Goal: Complete application form

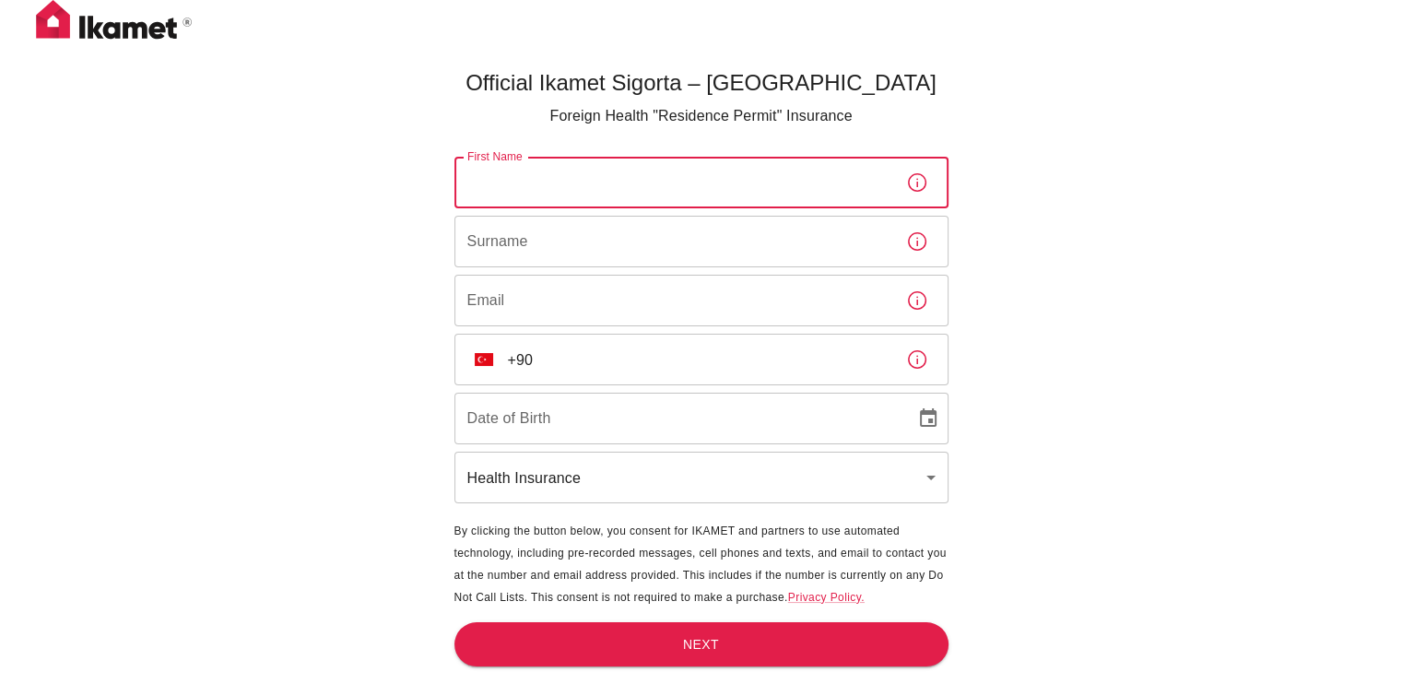
click at [535, 192] on input "First Name" at bounding box center [672, 183] width 437 height 52
type input "Barbora"
type input "Matlova"
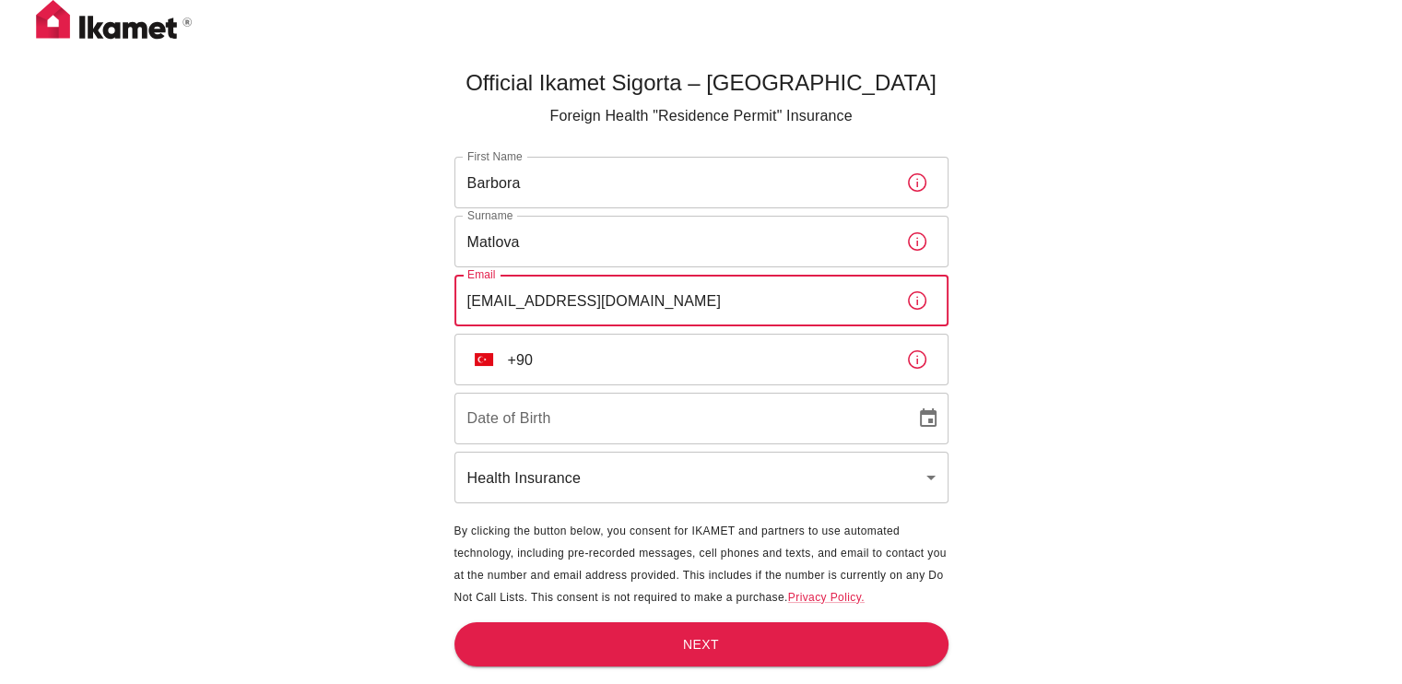
click at [663, 304] on input "[EMAIL_ADDRESS][DOMAIN_NAME]" at bounding box center [672, 301] width 437 height 52
type input "s"
type input "w"
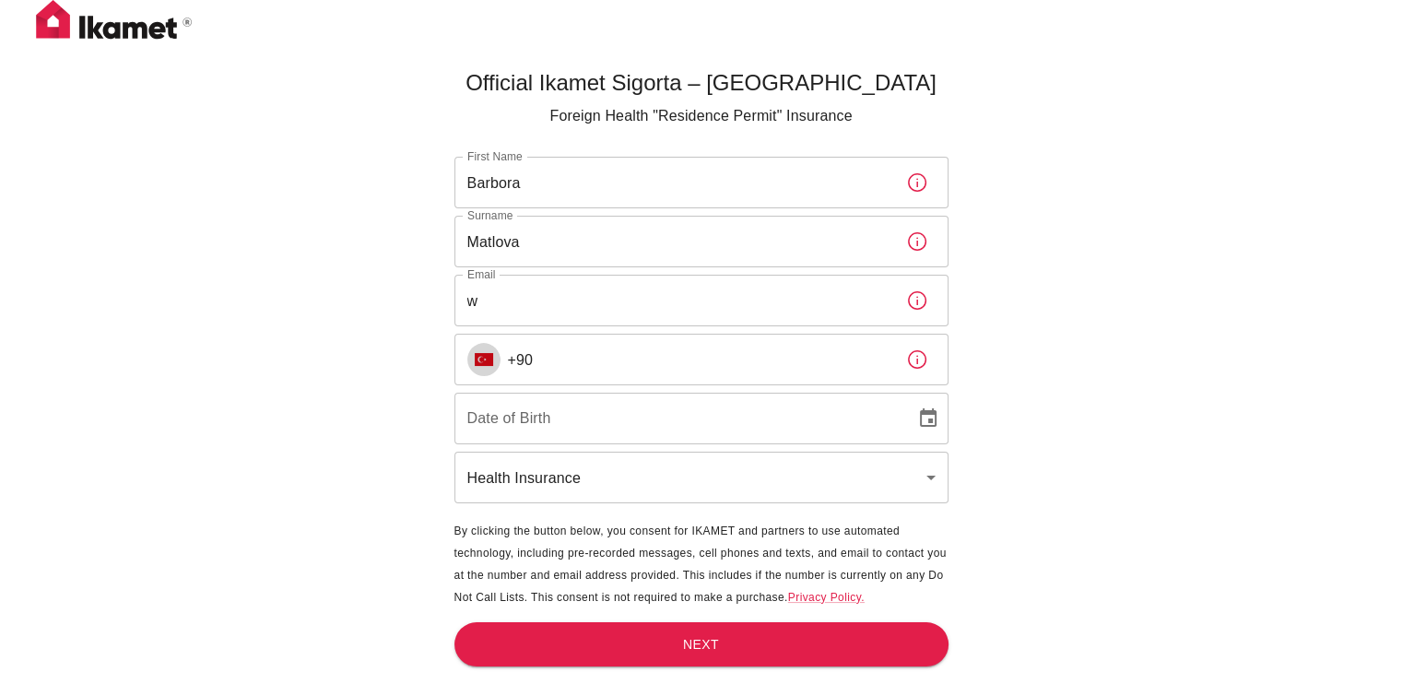
click at [498, 363] on button "TR" at bounding box center [483, 359] width 33 height 33
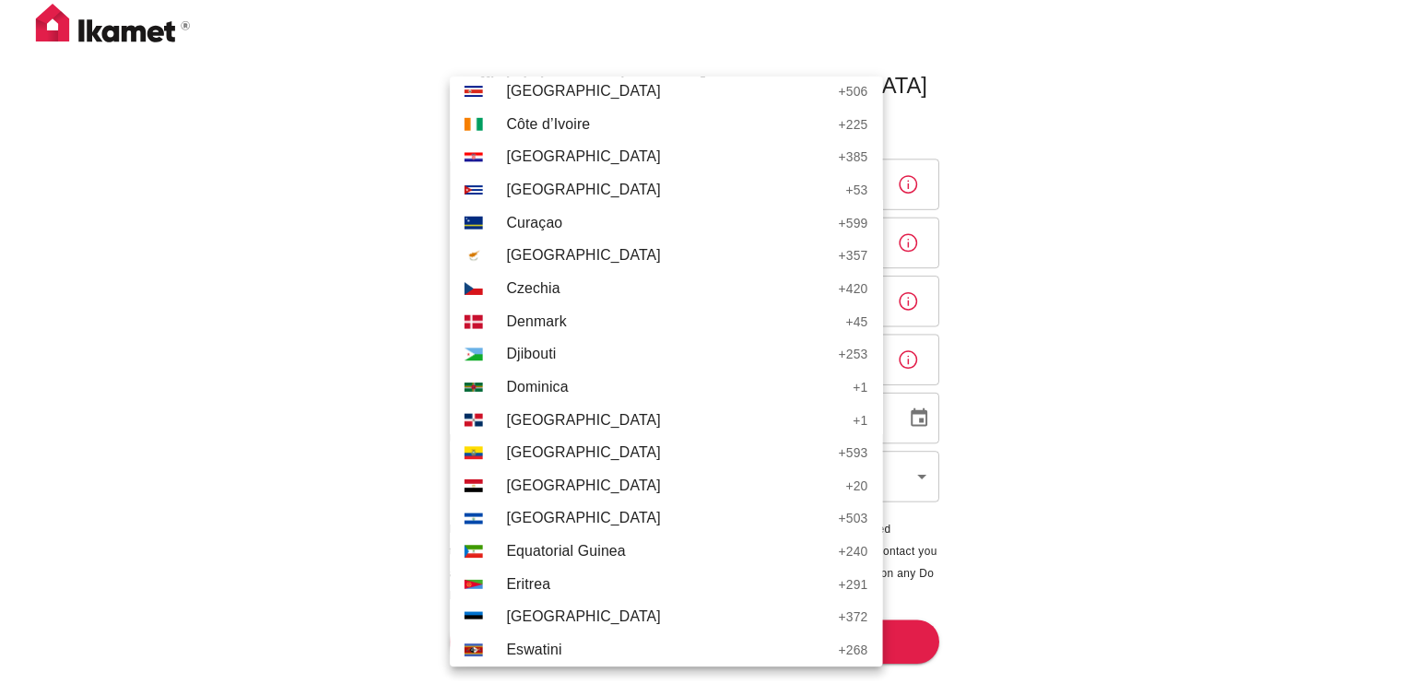
scroll to position [1765, 0]
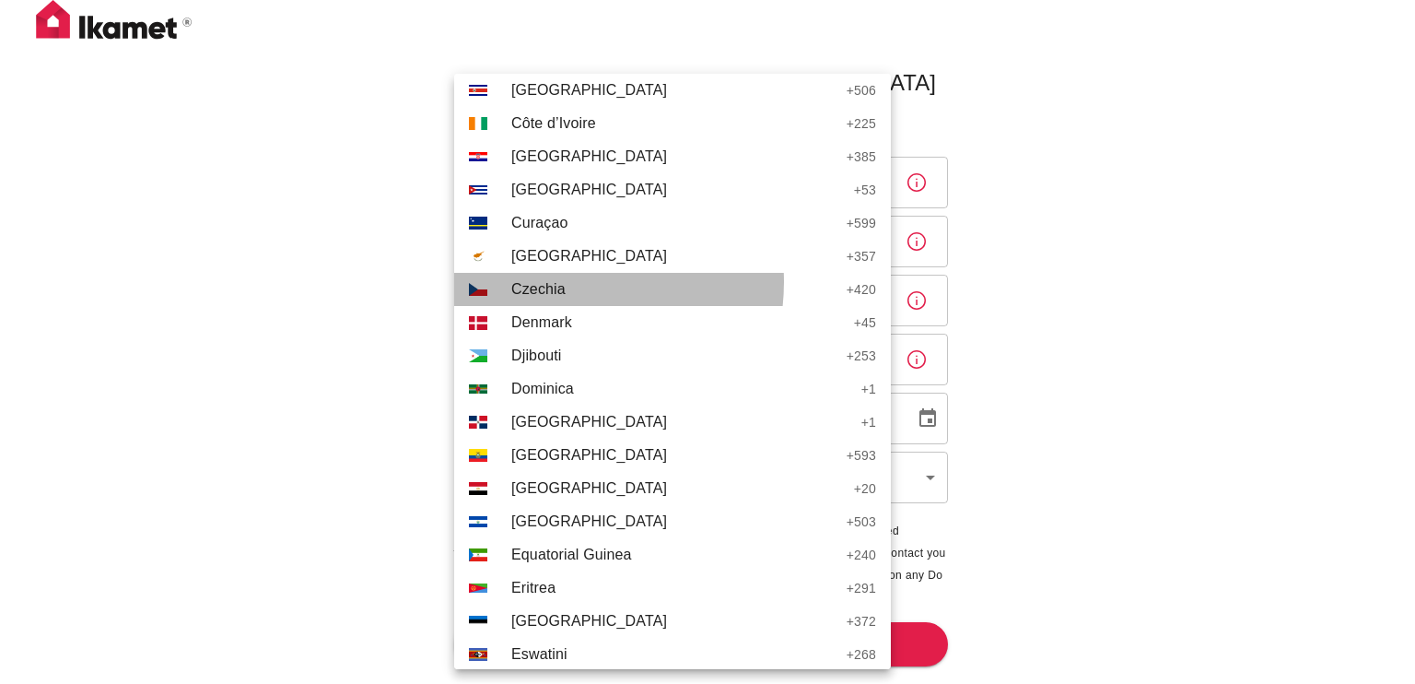
click at [557, 281] on span "Czechia" at bounding box center [674, 289] width 326 height 22
type input "+420"
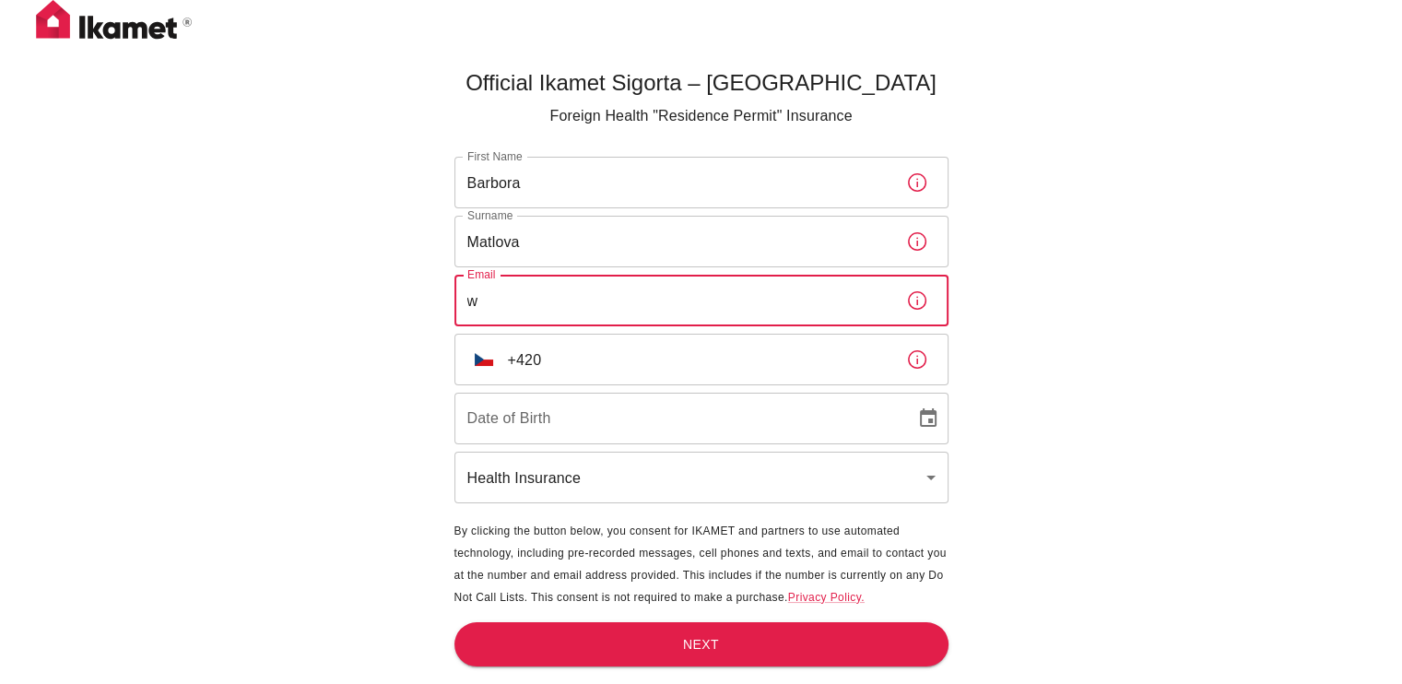
click at [509, 309] on input "w" at bounding box center [672, 301] width 437 height 52
type input "[EMAIL_ADDRESS][DOMAIN_NAME]"
type input "DD/MM/YYYY"
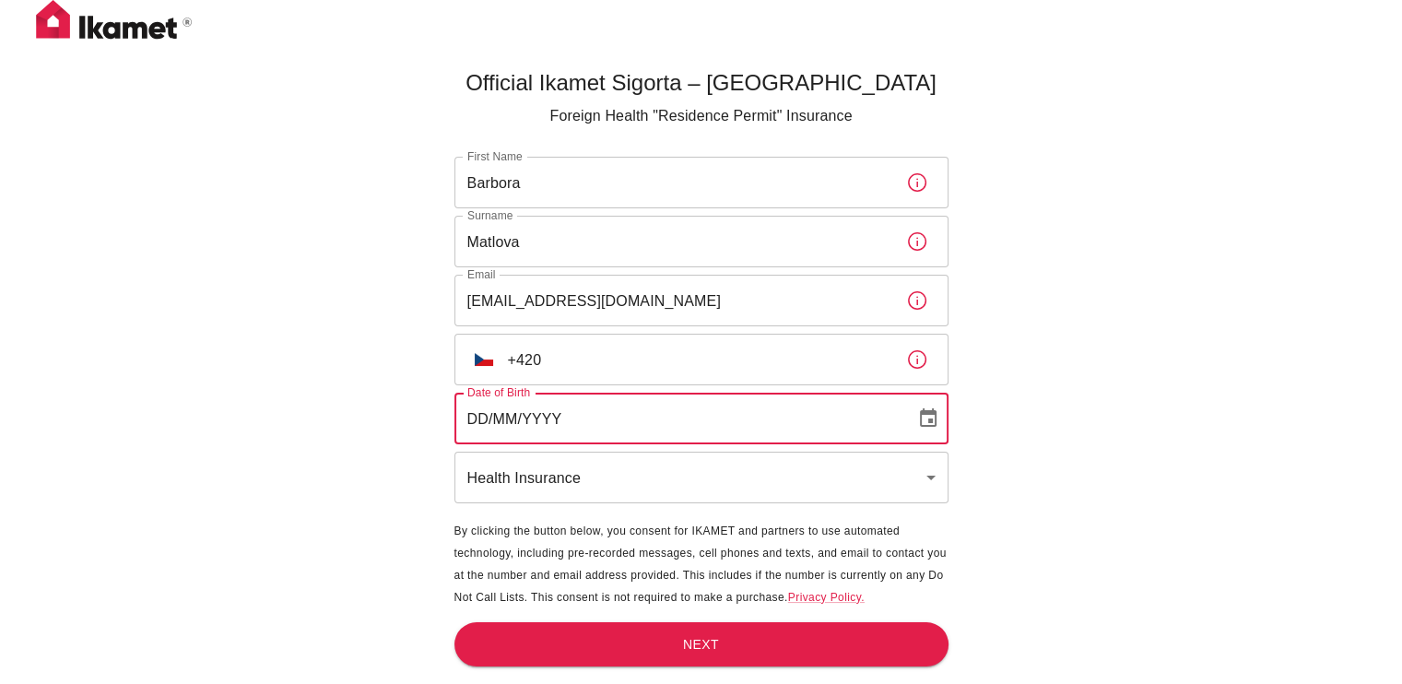
click at [505, 413] on input "DD/MM/YYYY" at bounding box center [678, 419] width 448 height 52
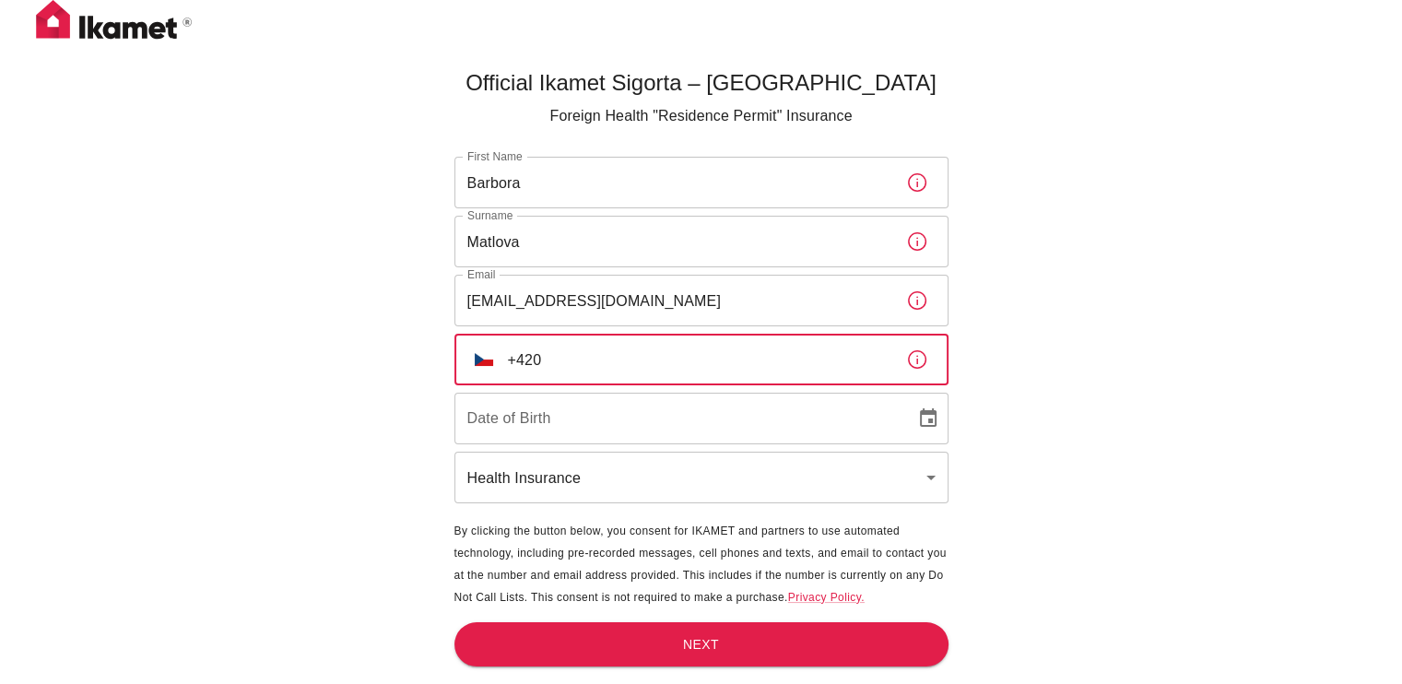
click at [590, 372] on input "+420" at bounding box center [699, 360] width 383 height 52
type input "[PHONE_NUMBER]"
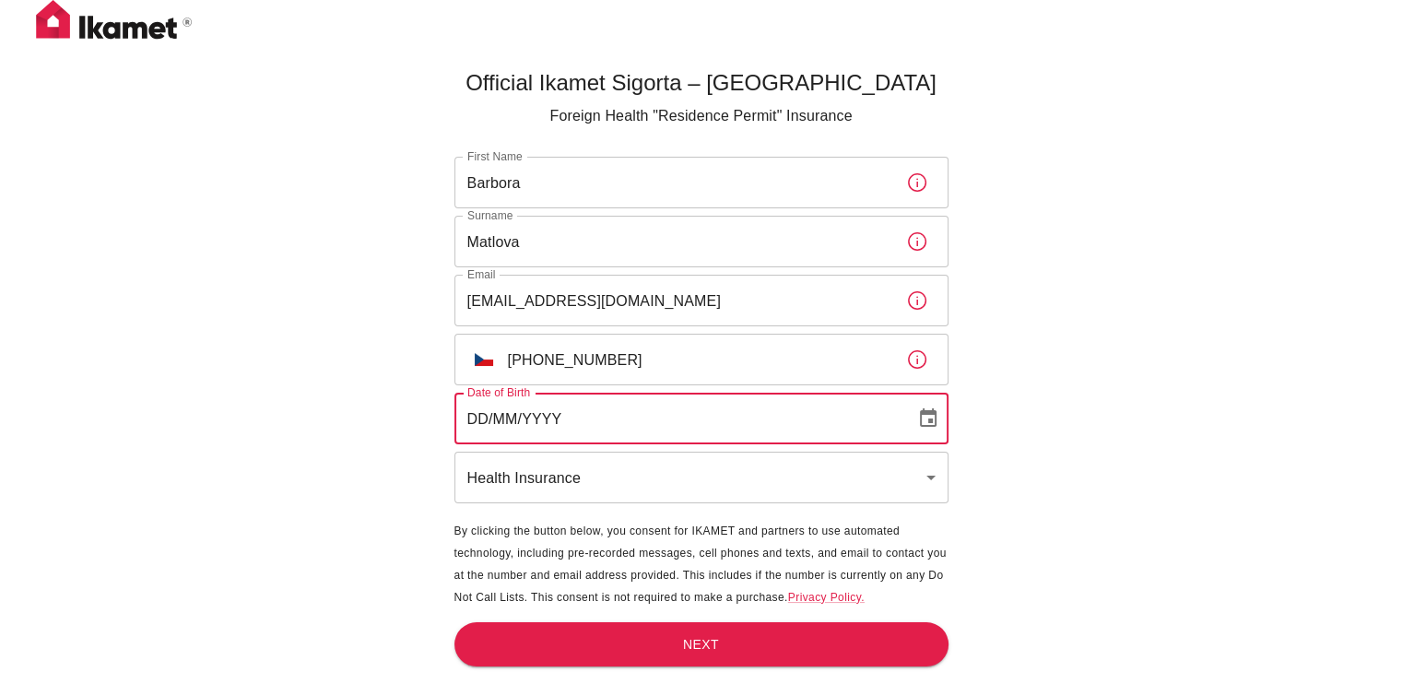
click at [695, 414] on input "DD/MM/YYYY" at bounding box center [678, 419] width 448 height 52
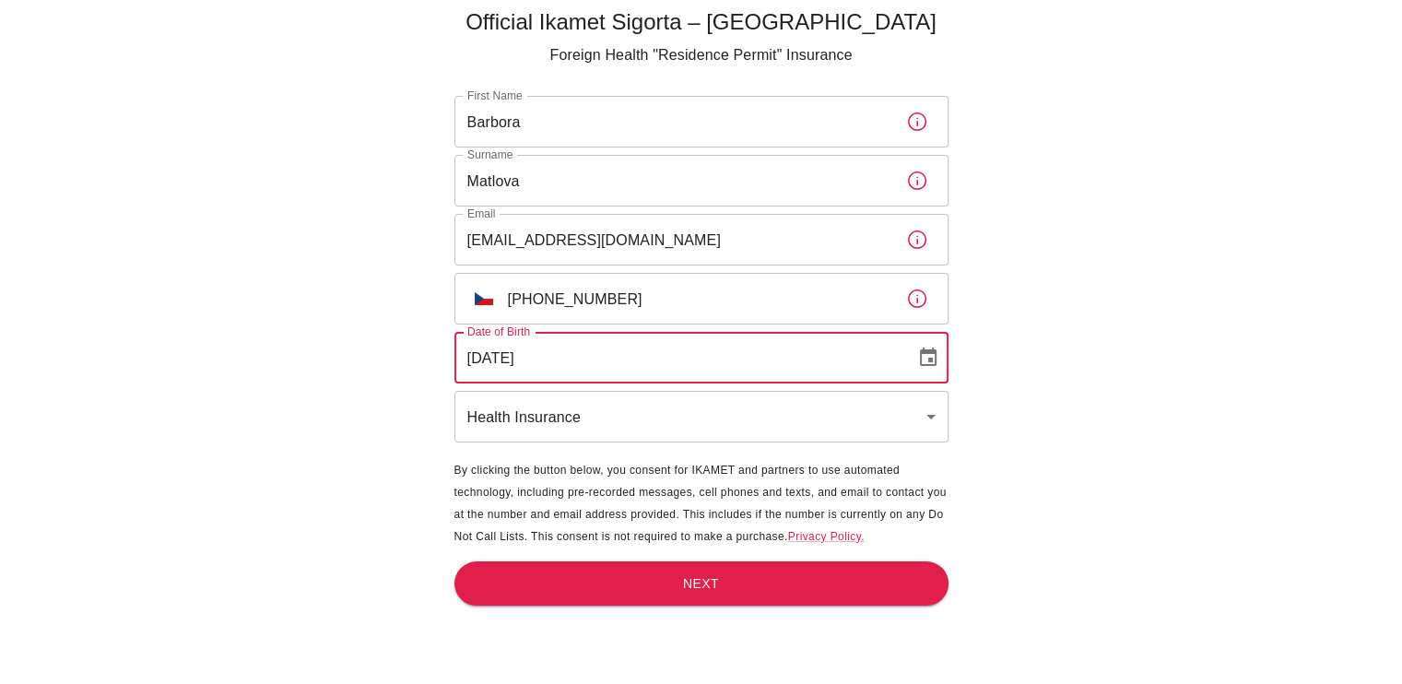
type input "[DATE]"
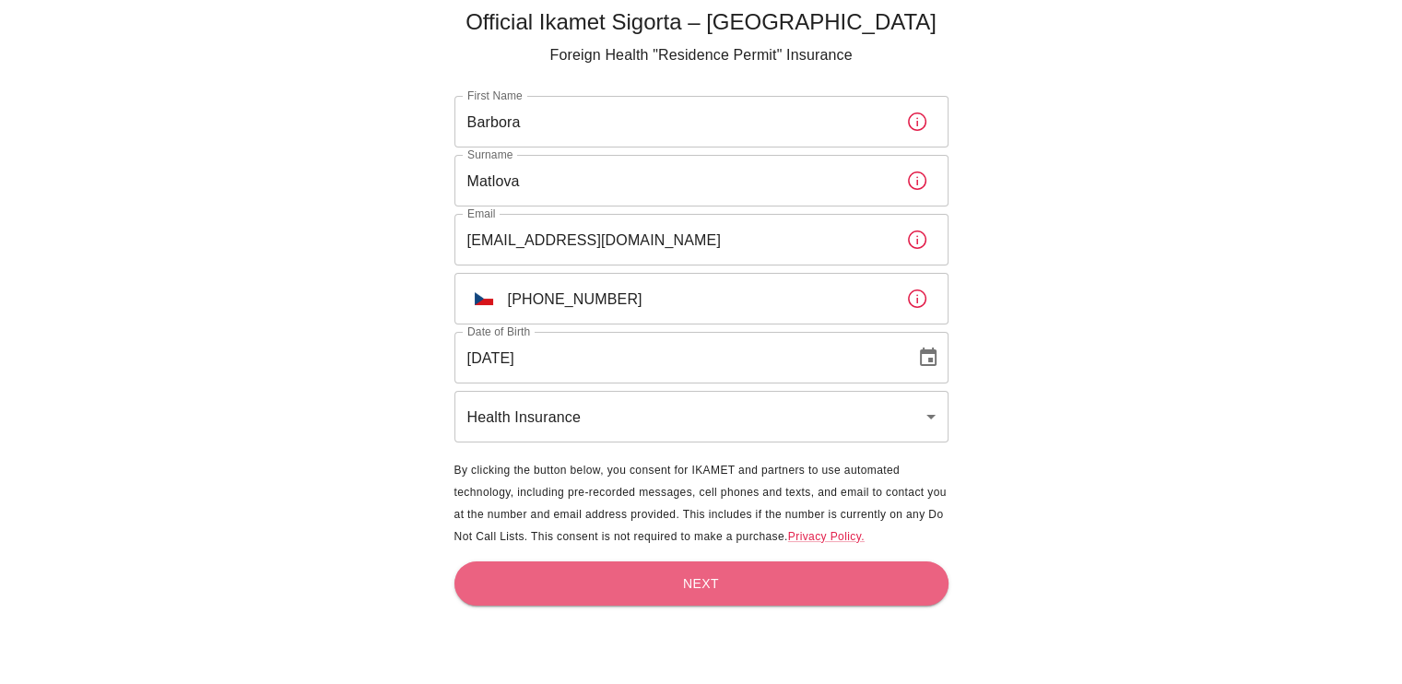
click at [689, 578] on button "Next" at bounding box center [701, 583] width 494 height 45
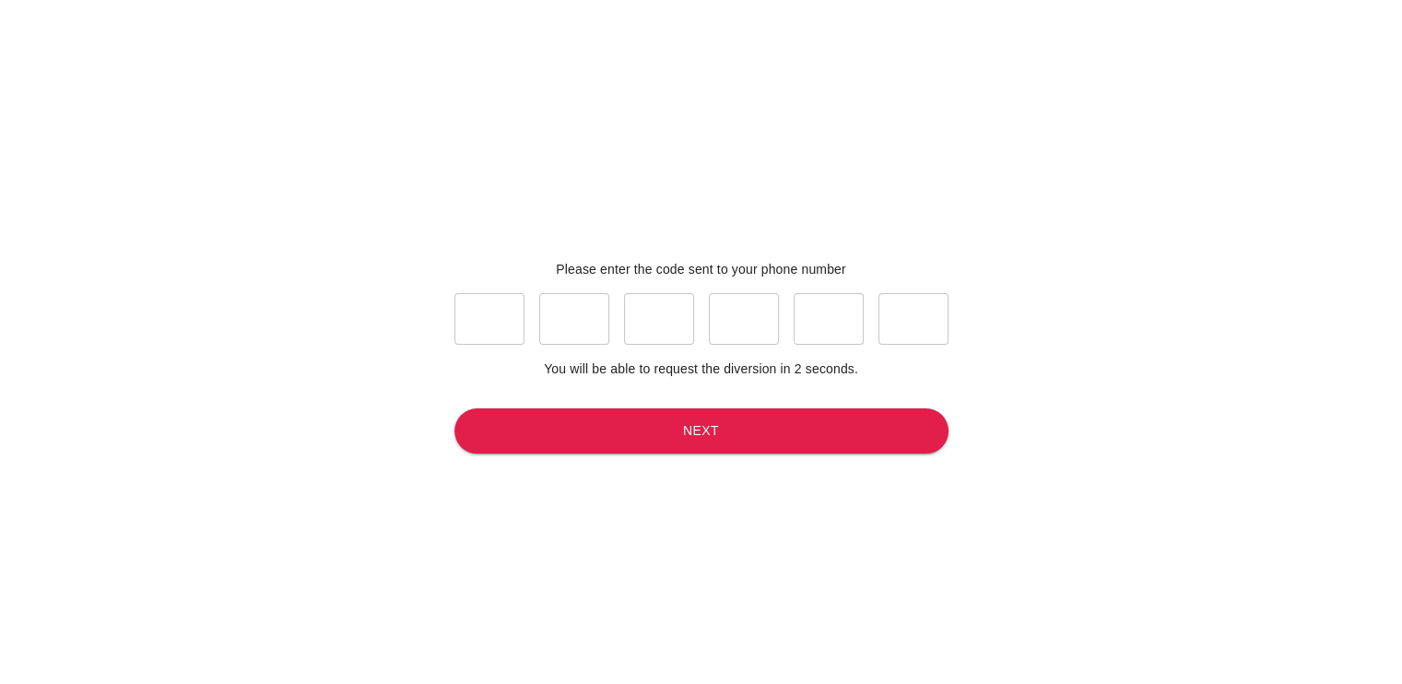
drag, startPoint x: 494, startPoint y: 346, endPoint x: 499, endPoint y: 312, distance: 33.6
click at [499, 312] on div "​ ​ ​ ​ ​ ​" at bounding box center [701, 318] width 494 height 81
click at [499, 312] on input "text" at bounding box center [489, 319] width 70 height 52
type input "3"
type input "9"
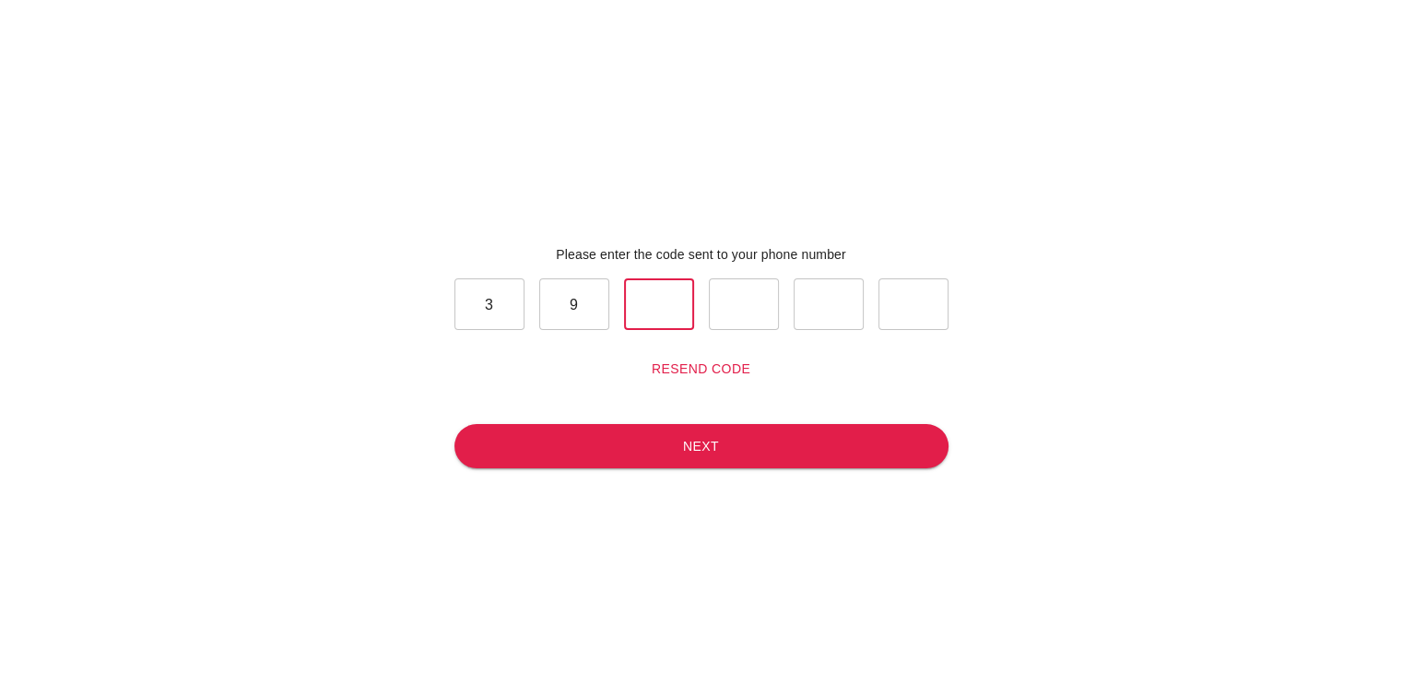
type input "7"
type input "2"
type input "5"
type input "8"
drag, startPoint x: 720, startPoint y: 473, endPoint x: 727, endPoint y: 450, distance: 24.2
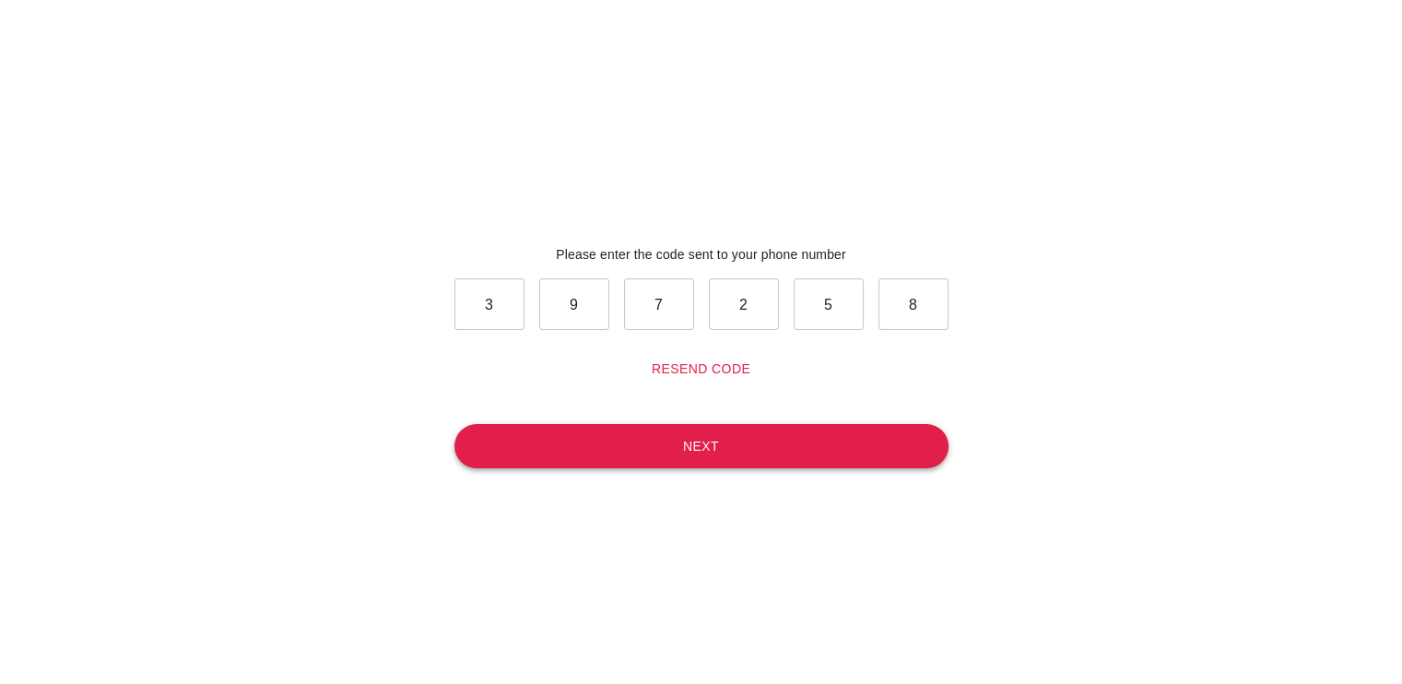
click at [727, 450] on div "Please enter the code sent to your phone number 3 ​ 9 ​ 7 ​ 2 ​ 5 ​ 8 ​ Resend …" at bounding box center [701, 357] width 509 height 684
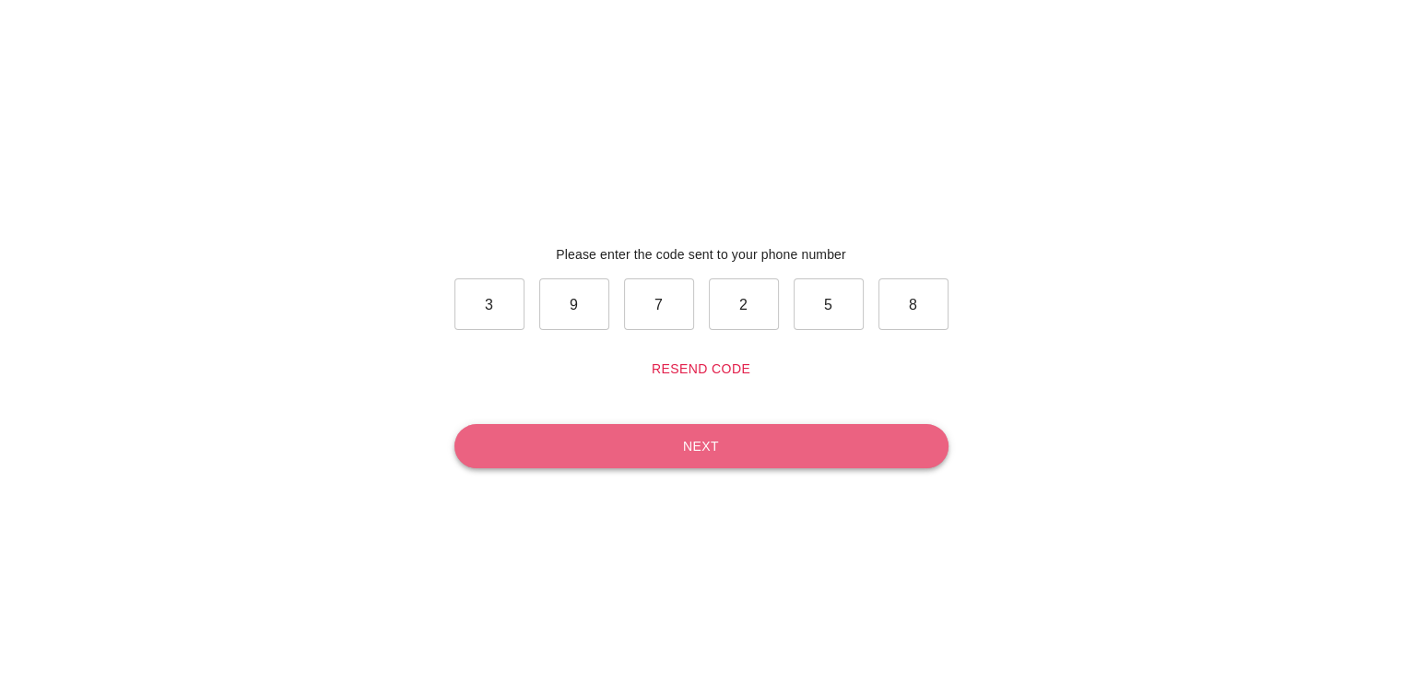
click at [727, 450] on button "Next" at bounding box center [701, 446] width 494 height 45
